Goal: Task Accomplishment & Management: Use online tool/utility

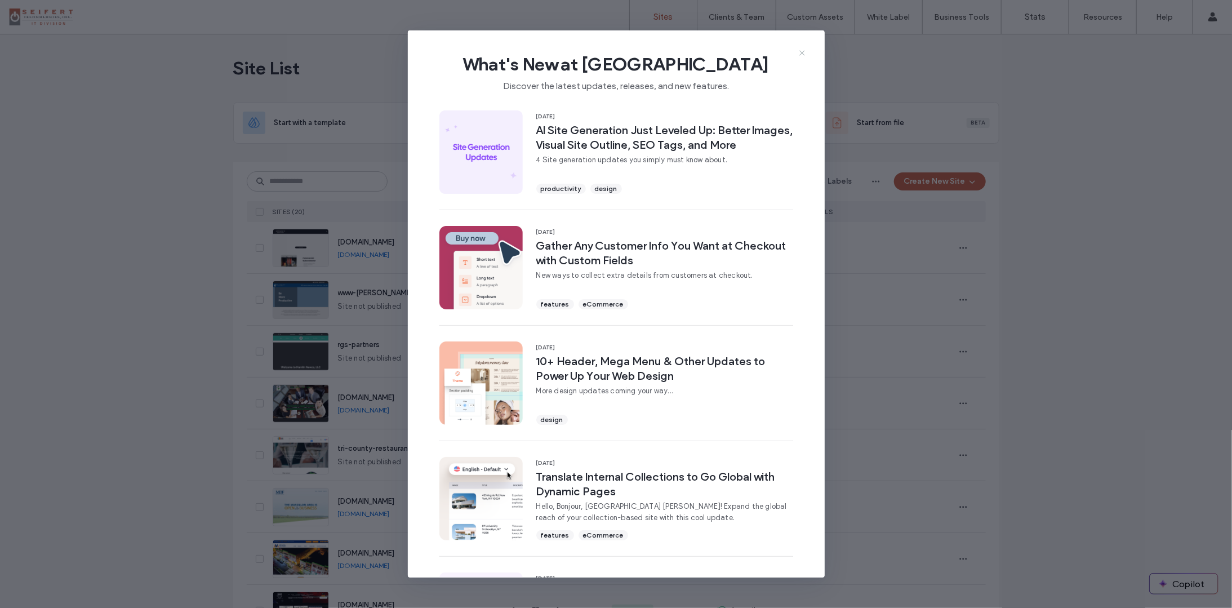
click at [808, 49] on div "What's New at [GEOGRAPHIC_DATA] Discover the latest updates, releases, and new …" at bounding box center [616, 67] width 417 height 75
click at [805, 51] on icon at bounding box center [802, 52] width 9 height 9
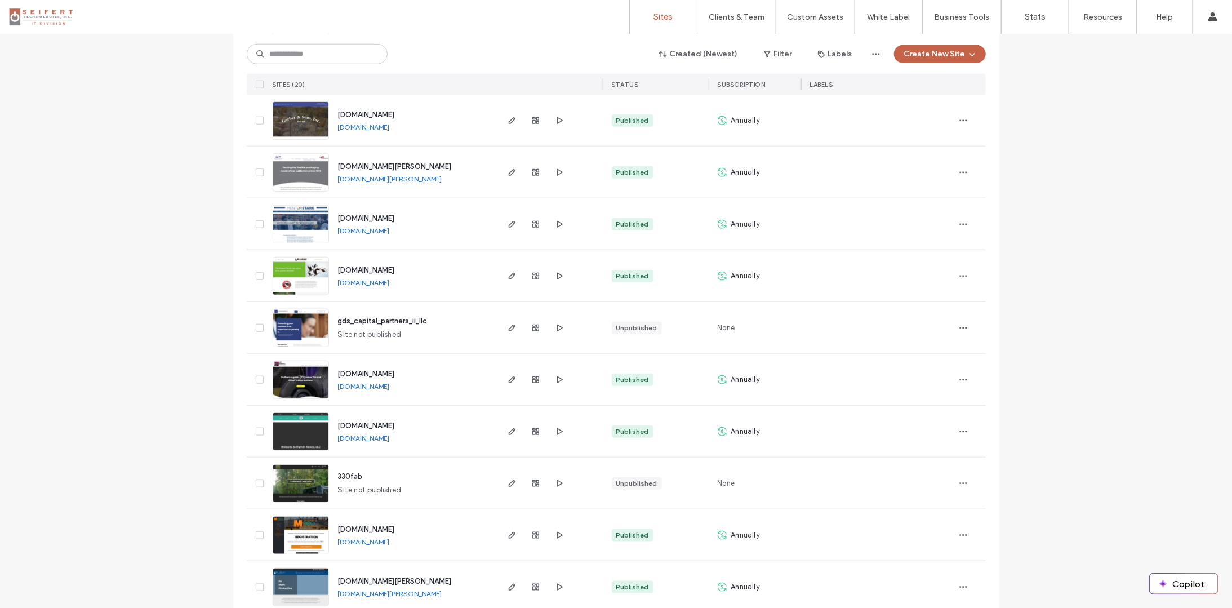
scroll to position [663, 0]
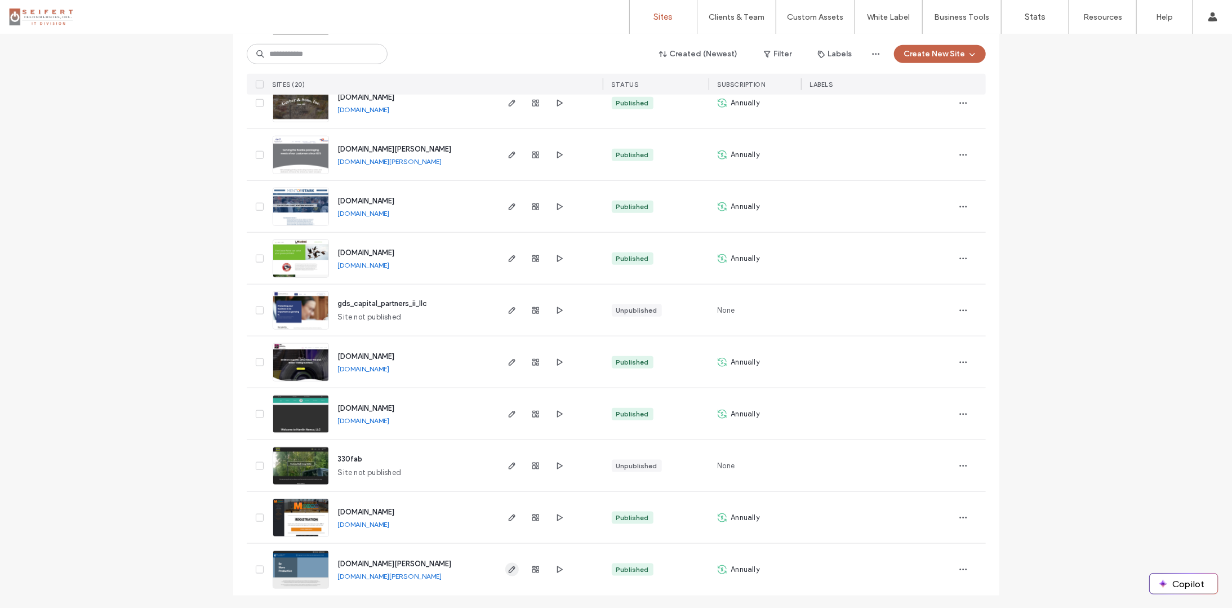
click at [508, 570] on icon "button" at bounding box center [512, 569] width 9 height 9
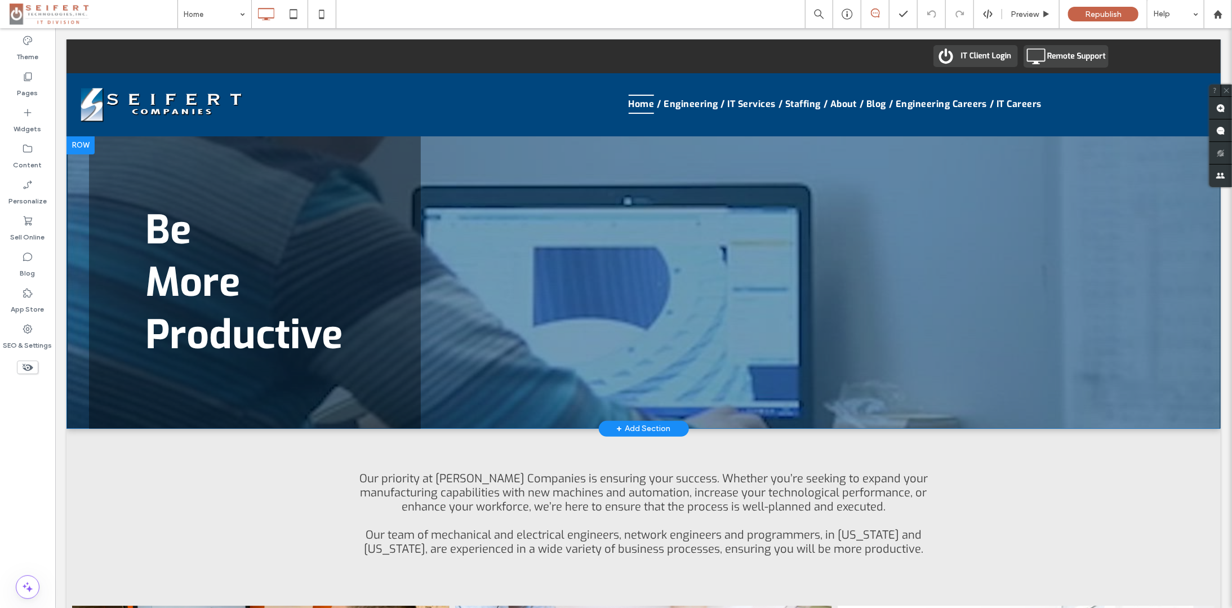
drag, startPoint x: 1231, startPoint y: 69, endPoint x: 1205, endPoint y: 311, distance: 243.5
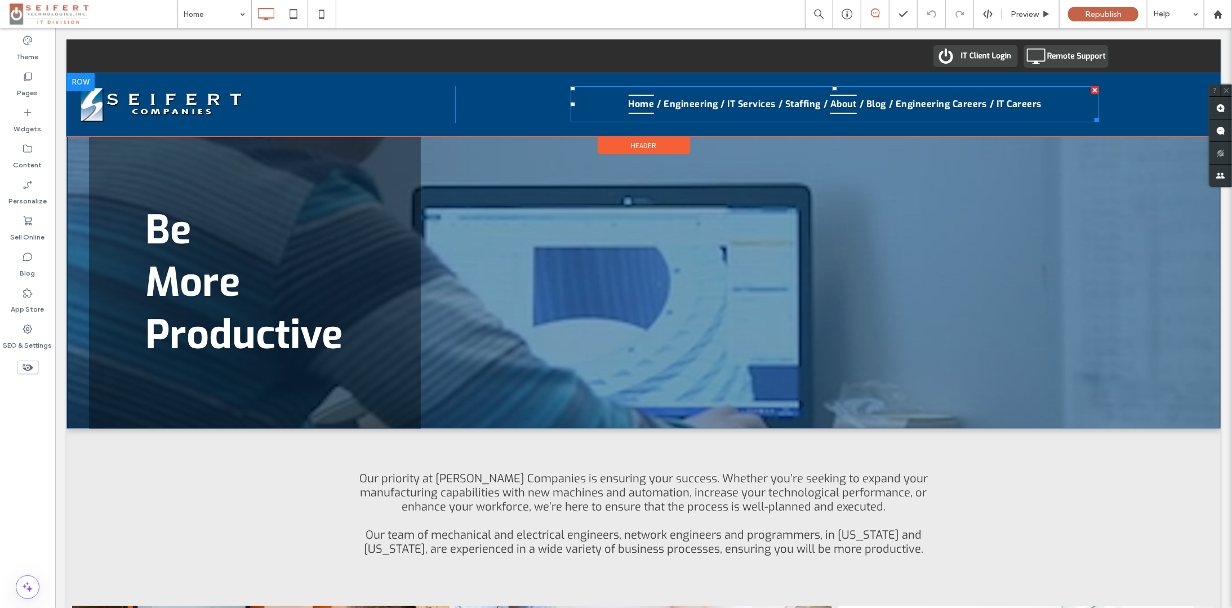
click at [840, 103] on span "About" at bounding box center [843, 103] width 26 height 19
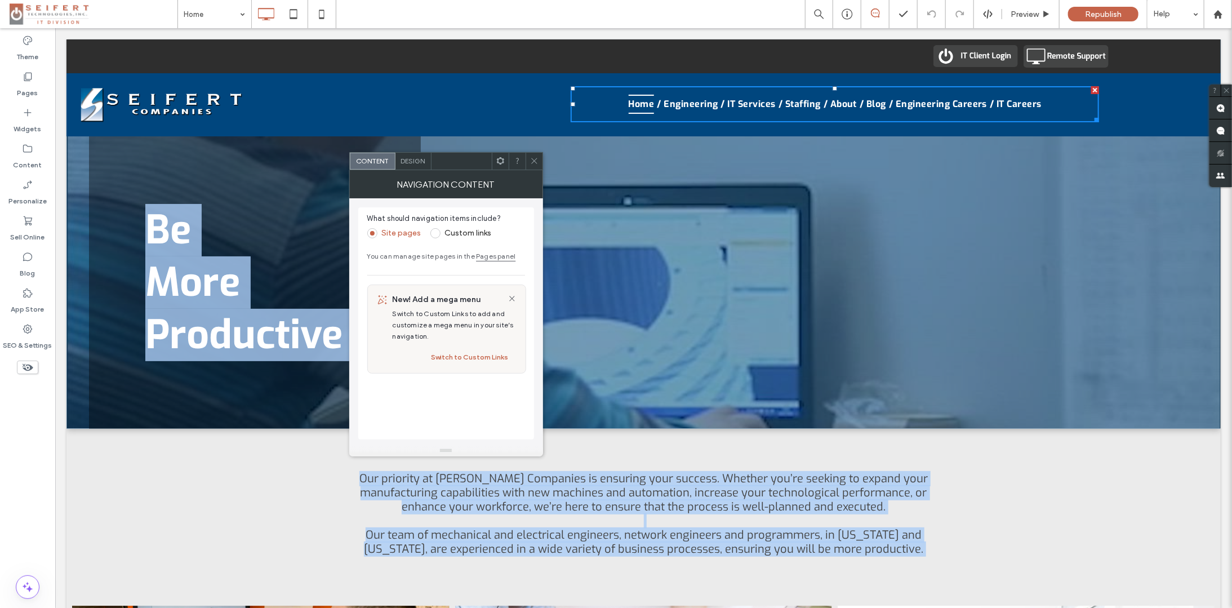
click at [144, 549] on div "Our priority at Seifert Companies is ensuring your success. Whether you’re seek…" at bounding box center [643, 513] width 1154 height 87
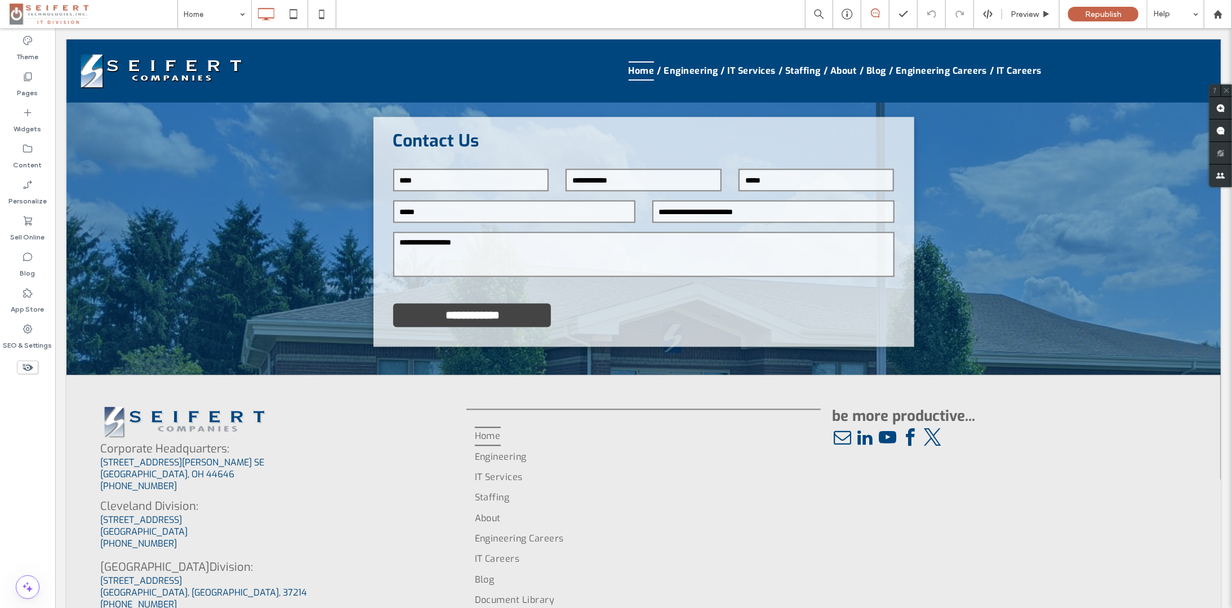
scroll to position [1238, 0]
click at [464, 321] on input "**********" at bounding box center [472, 314] width 154 height 24
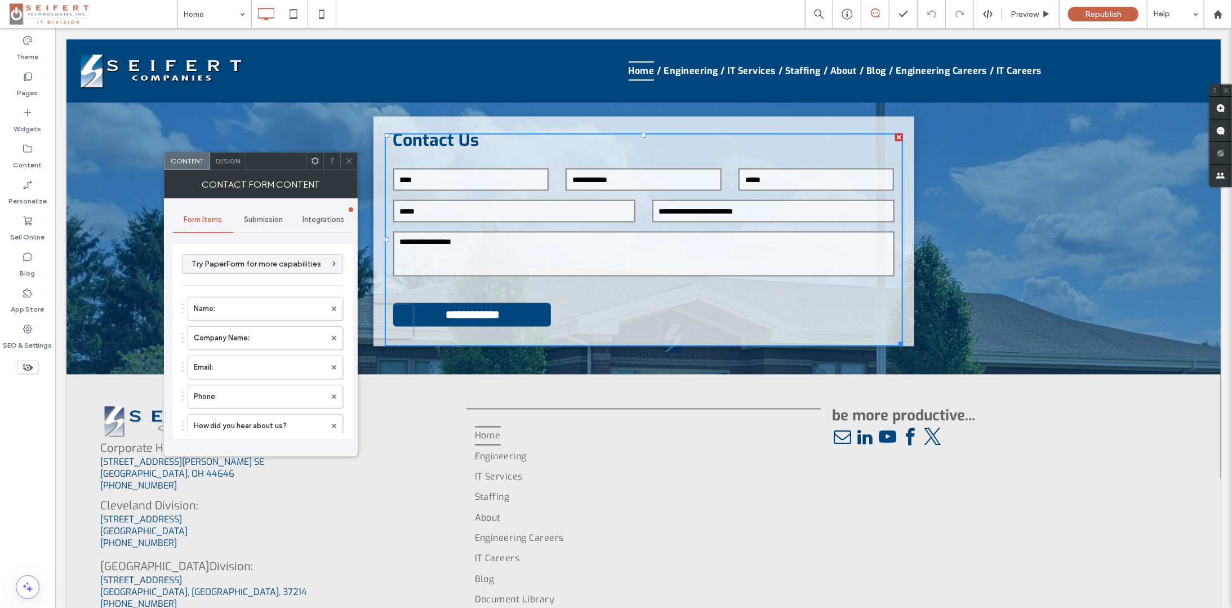
click at [266, 218] on span "Submission" at bounding box center [263, 219] width 39 height 9
click at [324, 220] on span "Integrations" at bounding box center [323, 219] width 42 height 9
click at [205, 221] on span "Form Items" at bounding box center [203, 219] width 38 height 9
click at [230, 163] on span "Design" at bounding box center [228, 161] width 24 height 8
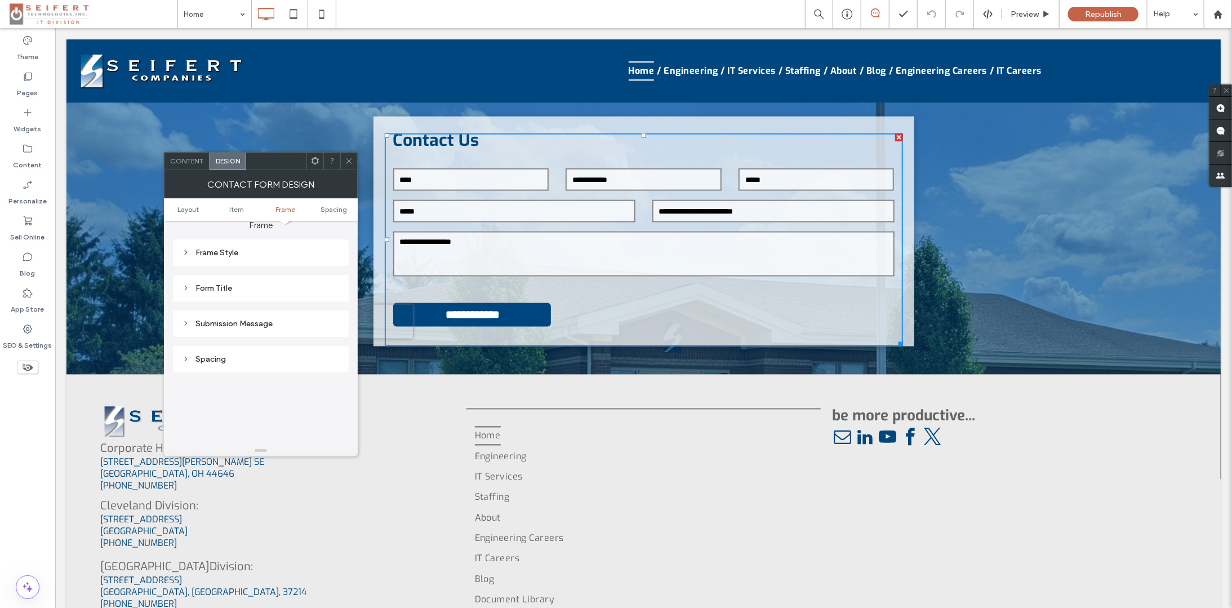
scroll to position [319, 0]
click at [185, 324] on use at bounding box center [186, 324] width 2 height 4
click at [182, 312] on icon at bounding box center [186, 312] width 8 height 8
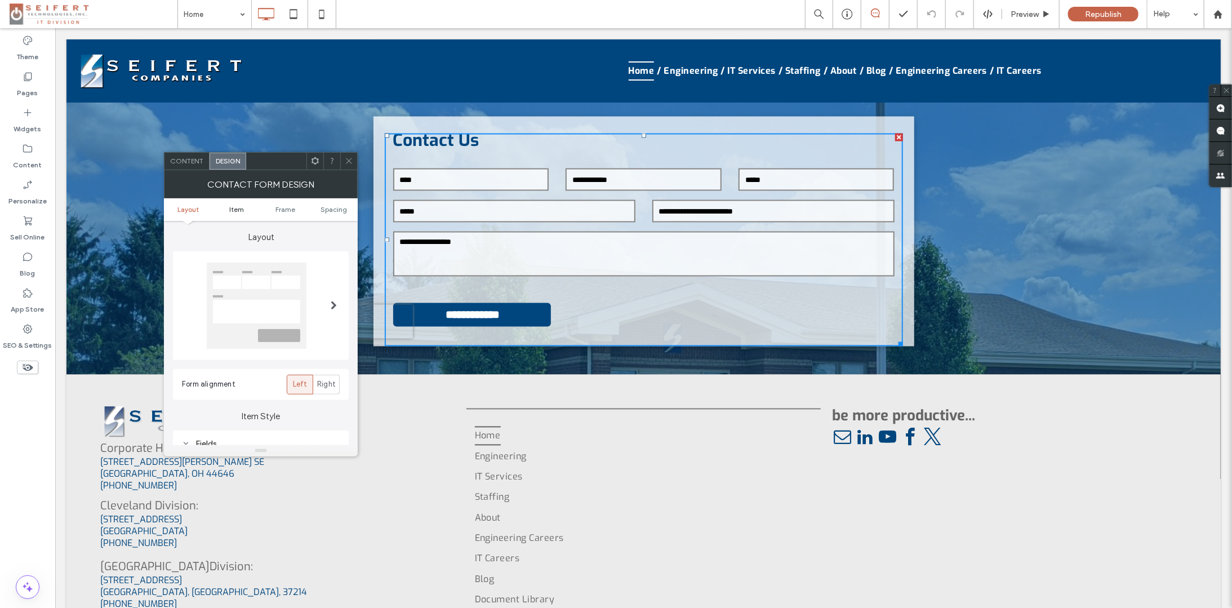
click at [233, 205] on span "Item" at bounding box center [236, 209] width 15 height 8
click at [283, 206] on span "Frame" at bounding box center [285, 209] width 20 height 8
click at [333, 207] on span "Spacing" at bounding box center [334, 209] width 26 height 8
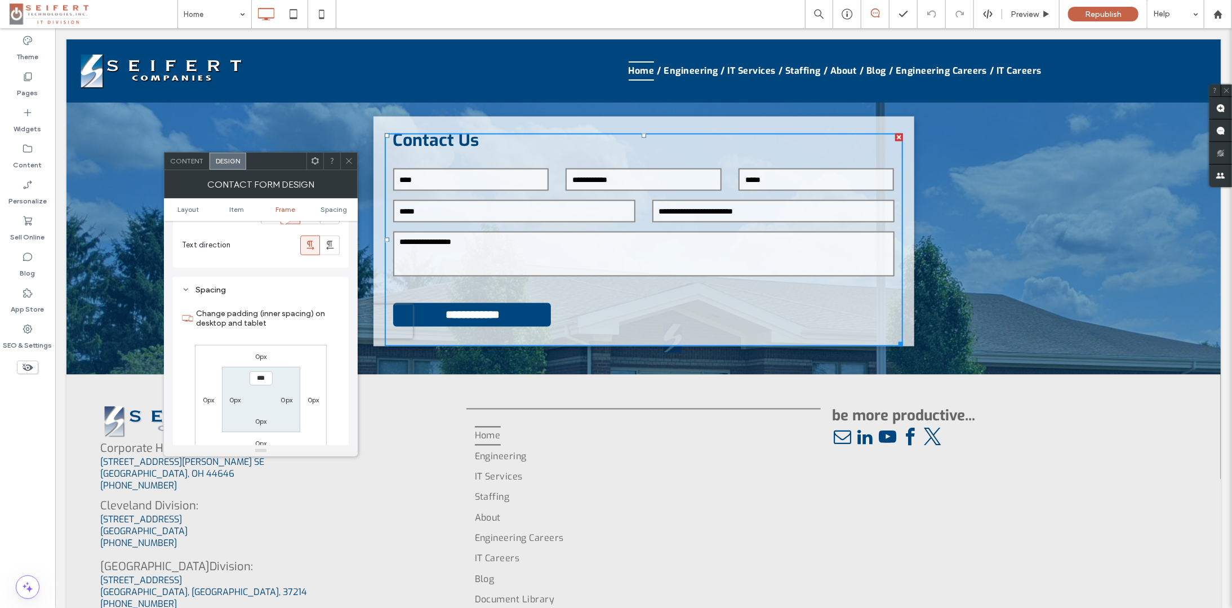
scroll to position [784, 0]
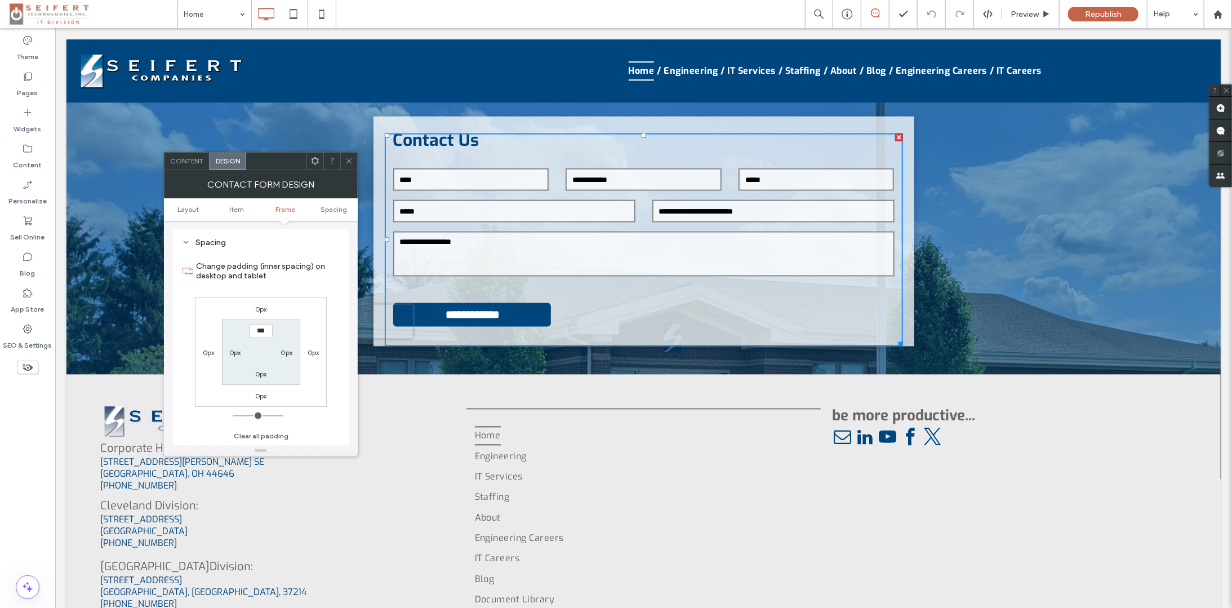
click at [189, 165] on div "Content" at bounding box center [186, 161] width 45 height 17
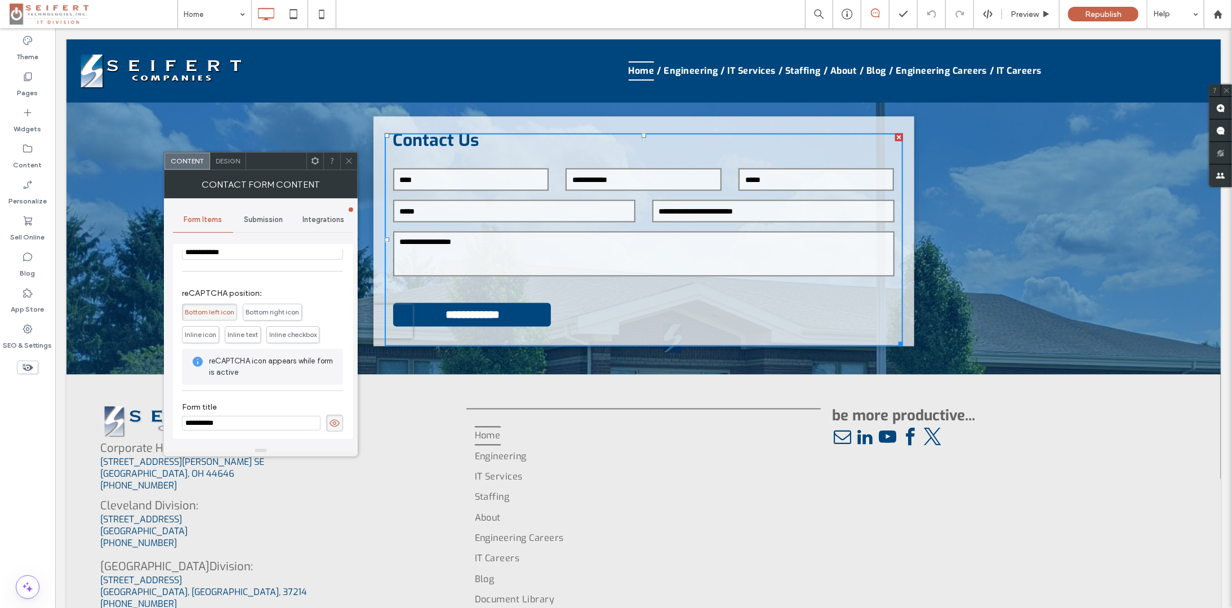
scroll to position [282, 0]
click at [259, 222] on span "Submission" at bounding box center [263, 219] width 39 height 9
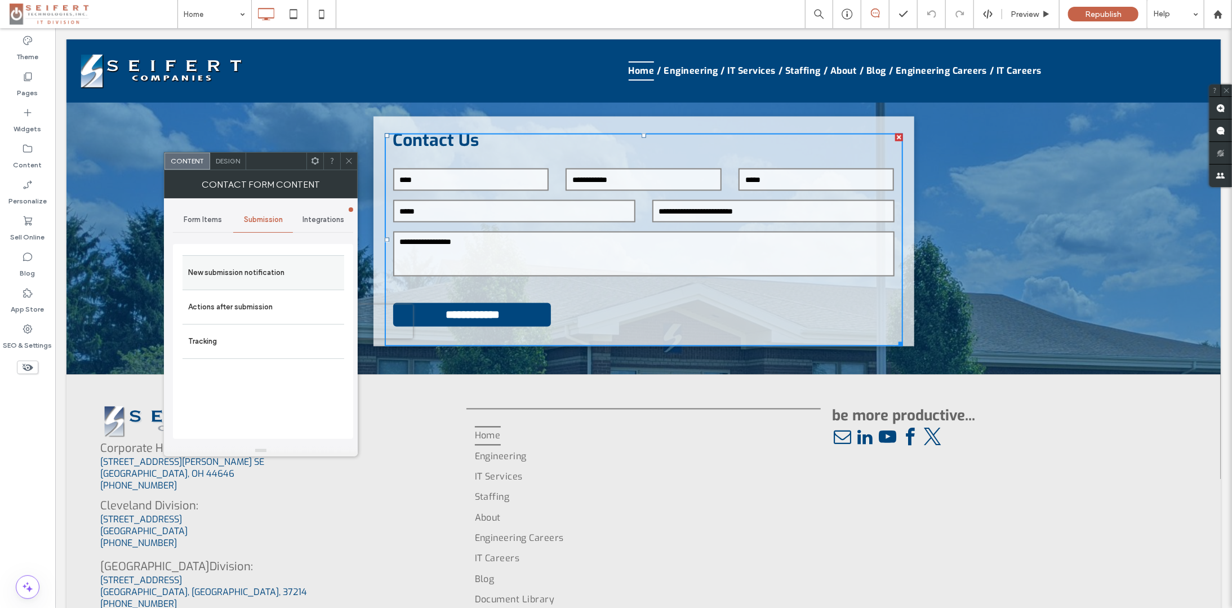
click at [247, 273] on label "New submission notification" at bounding box center [263, 272] width 150 height 23
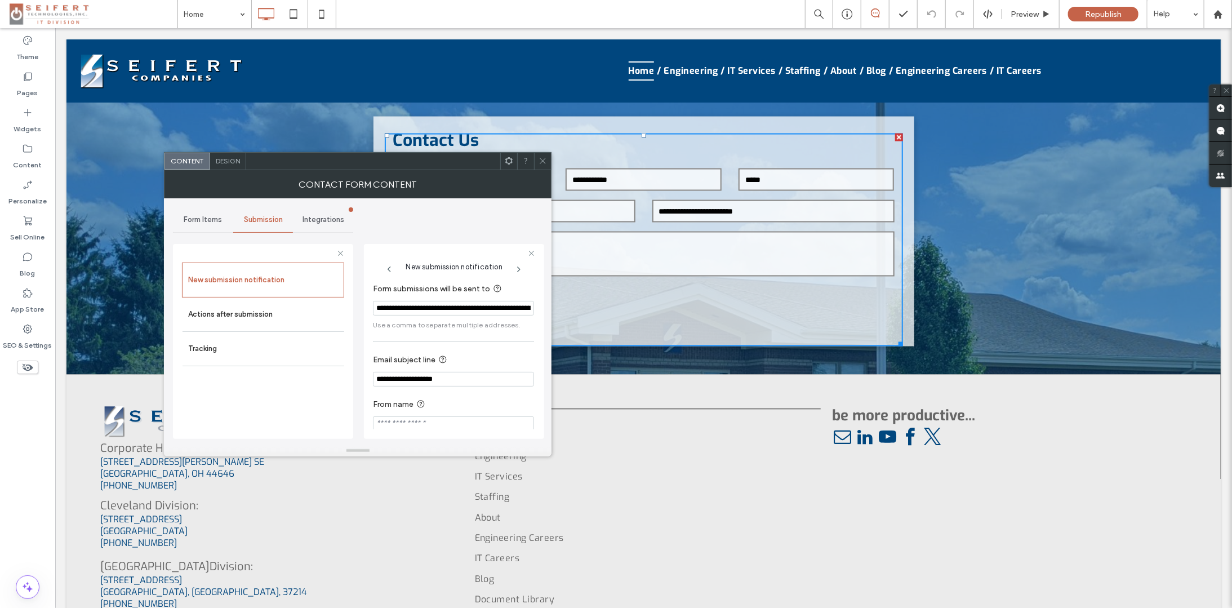
click at [390, 307] on input "**********" at bounding box center [453, 308] width 161 height 15
drag, startPoint x: 376, startPoint y: 305, endPoint x: 517, endPoint y: 308, distance: 140.3
click at [517, 308] on div "**********" at bounding box center [453, 308] width 161 height 15
type input "**********"
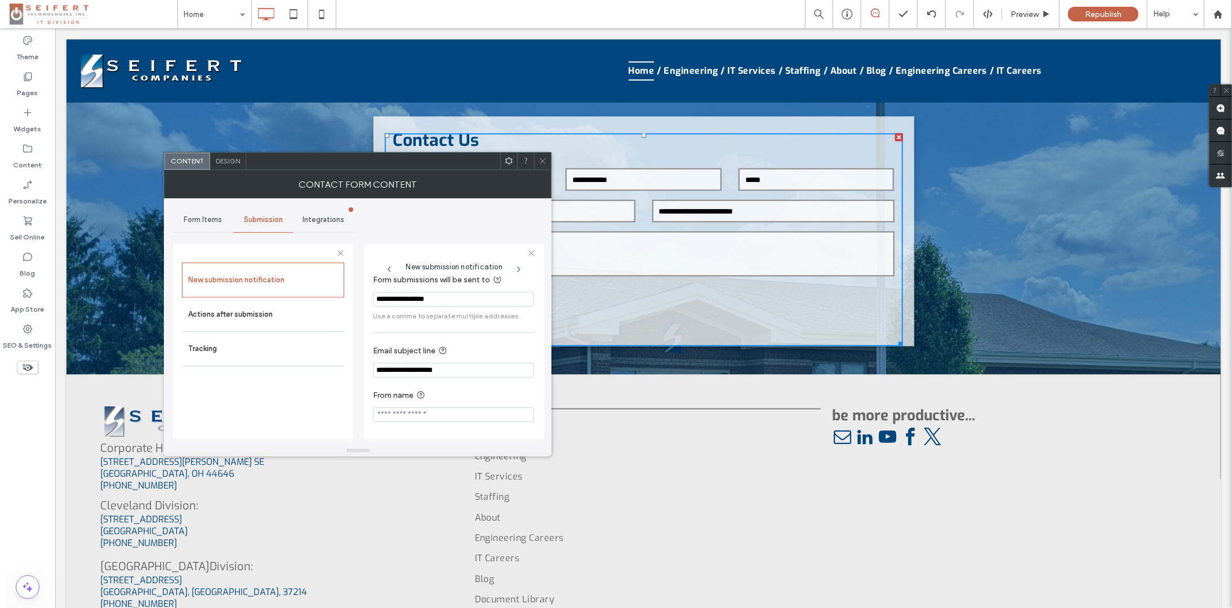
click at [542, 161] on use at bounding box center [543, 161] width 6 height 6
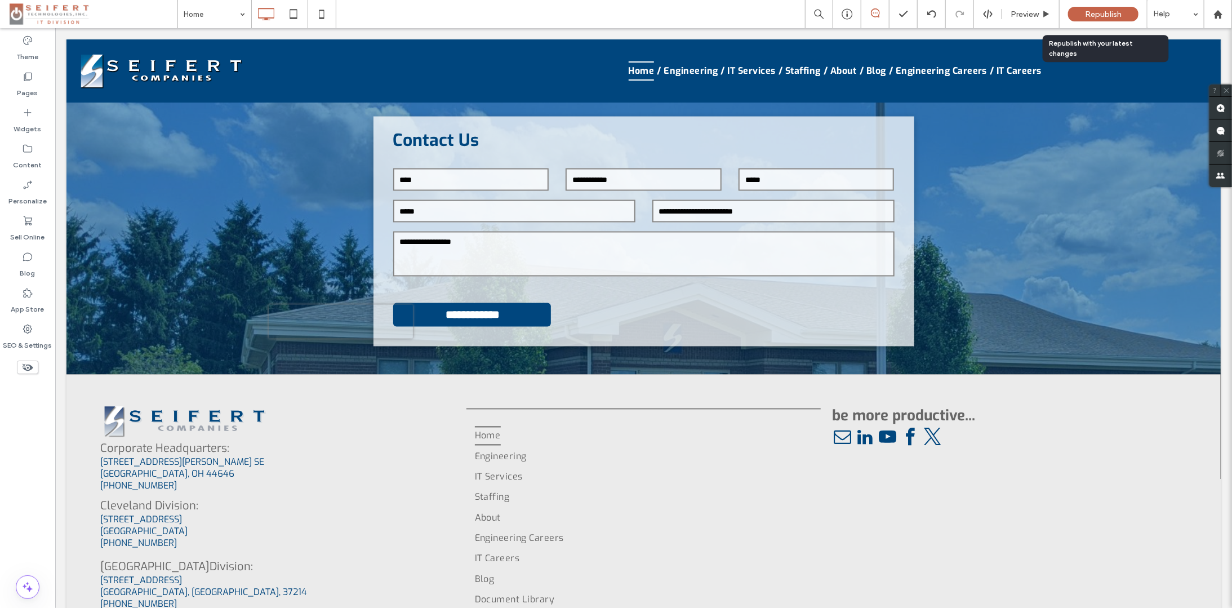
click at [1115, 13] on span "Republish" at bounding box center [1103, 15] width 37 height 10
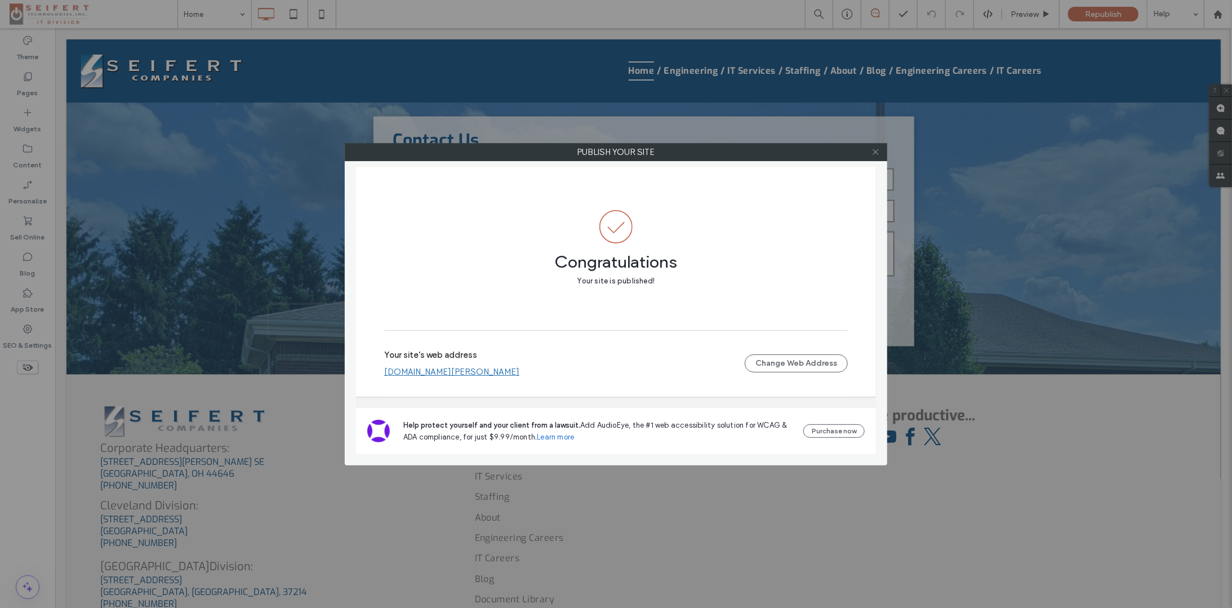
click at [875, 151] on icon at bounding box center [875, 152] width 8 height 8
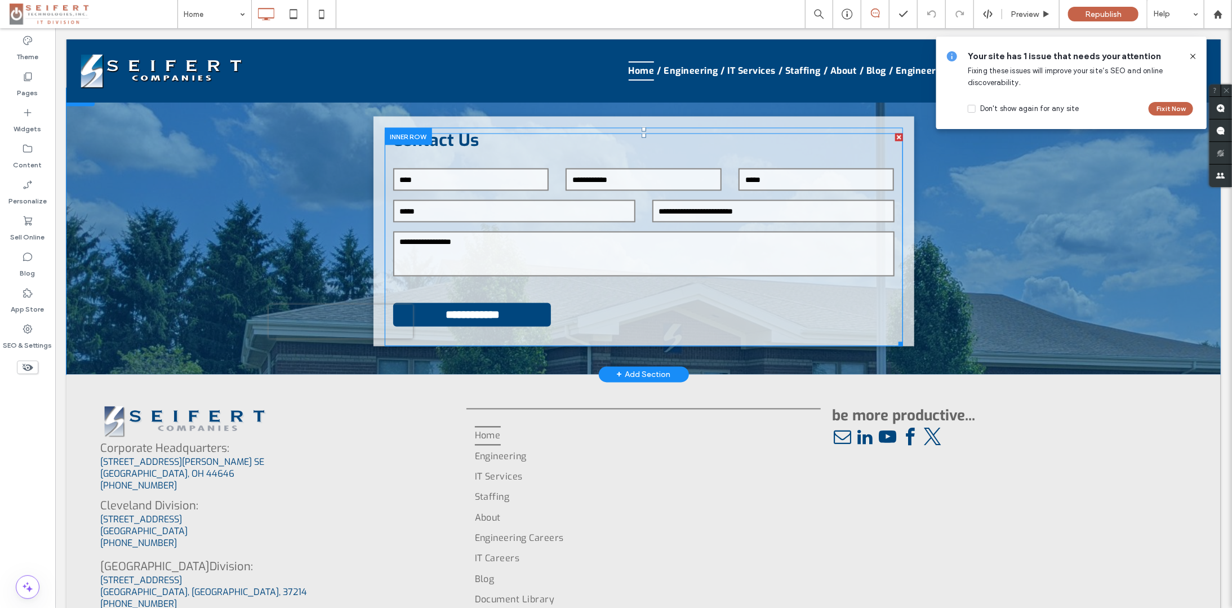
click at [436, 180] on input "text" at bounding box center [471, 179] width 156 height 23
